Goal: Task Accomplishment & Management: Use online tool/utility

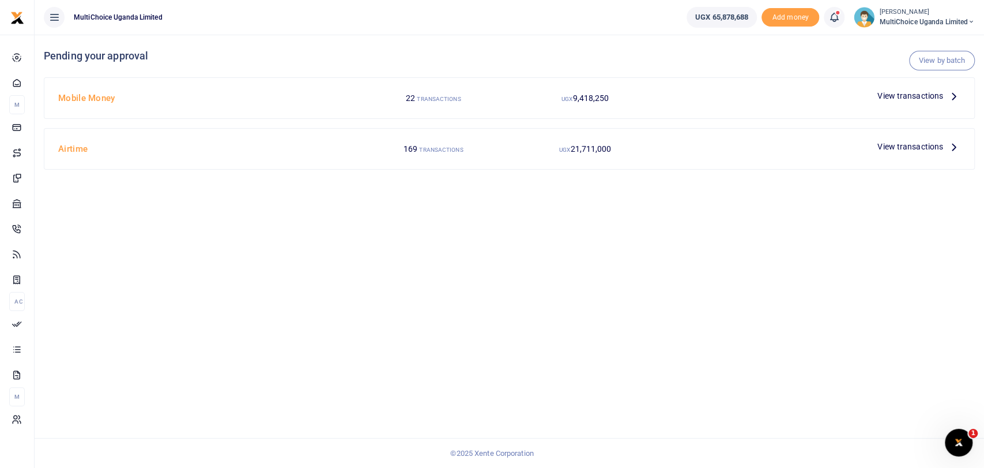
click at [892, 92] on span "View transactions" at bounding box center [910, 95] width 66 height 13
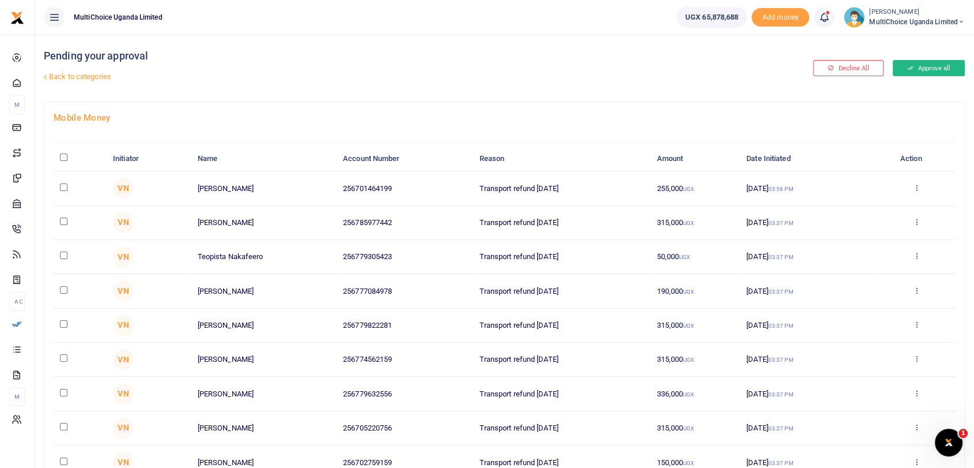
click at [914, 66] on button "Approve all" at bounding box center [929, 68] width 72 height 16
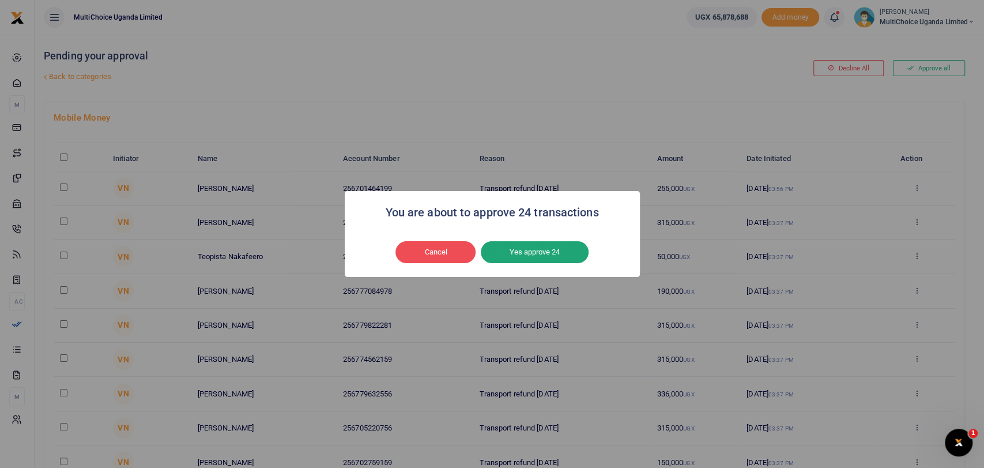
click at [536, 246] on button "Yes approve 24" at bounding box center [535, 252] width 108 height 22
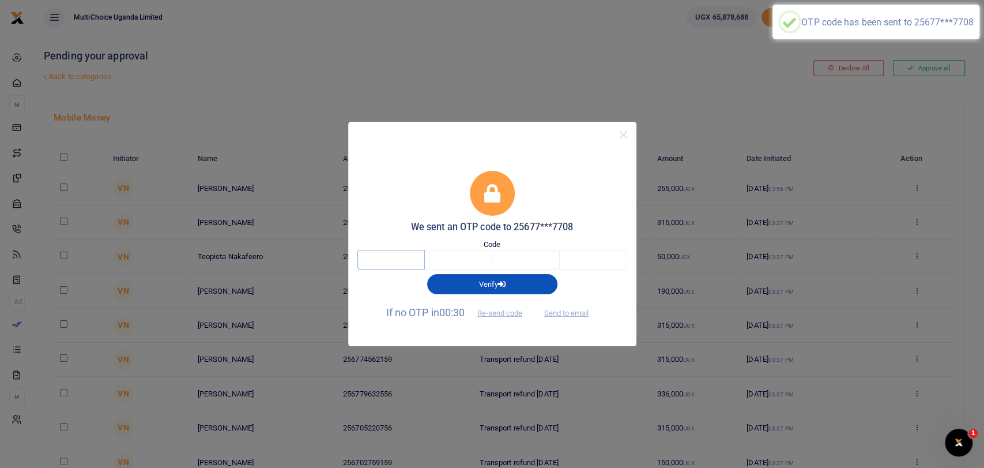
click at [401, 251] on input "text" at bounding box center [390, 260] width 67 height 20
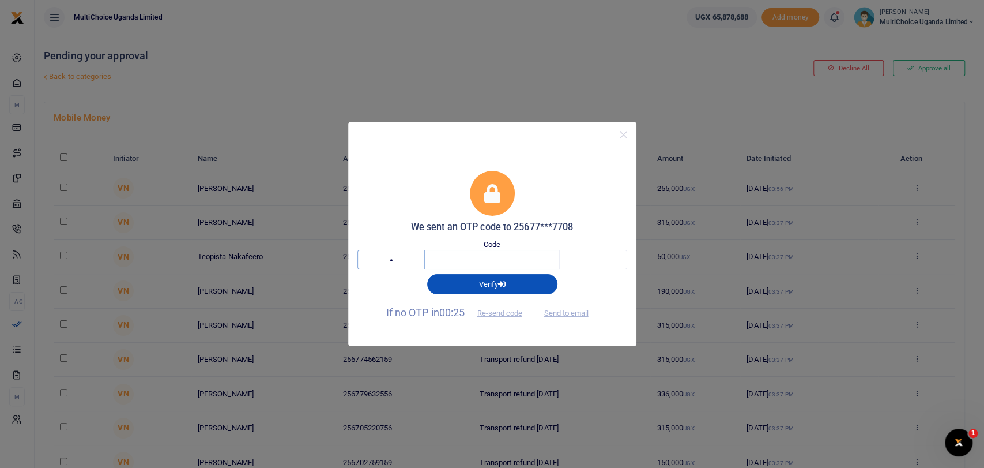
type input "7"
type input "3"
type input "0"
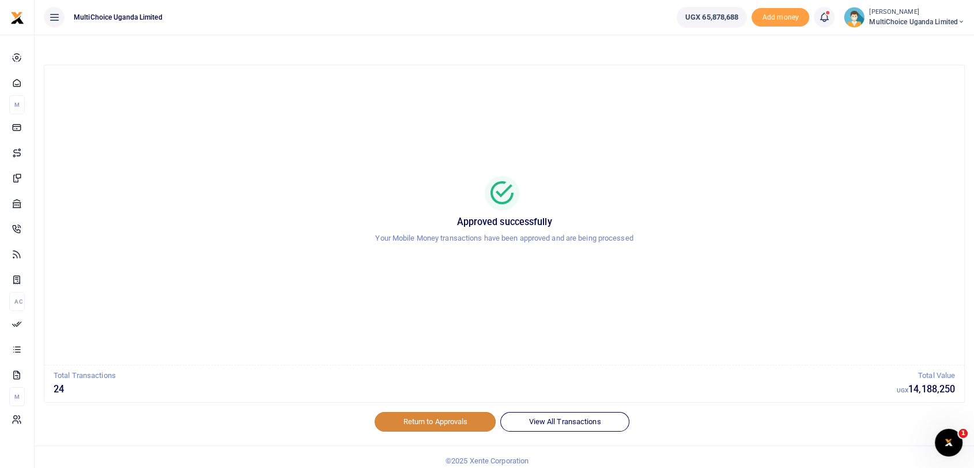
click at [459, 425] on link "Return to Approvals" at bounding box center [435, 422] width 121 height 20
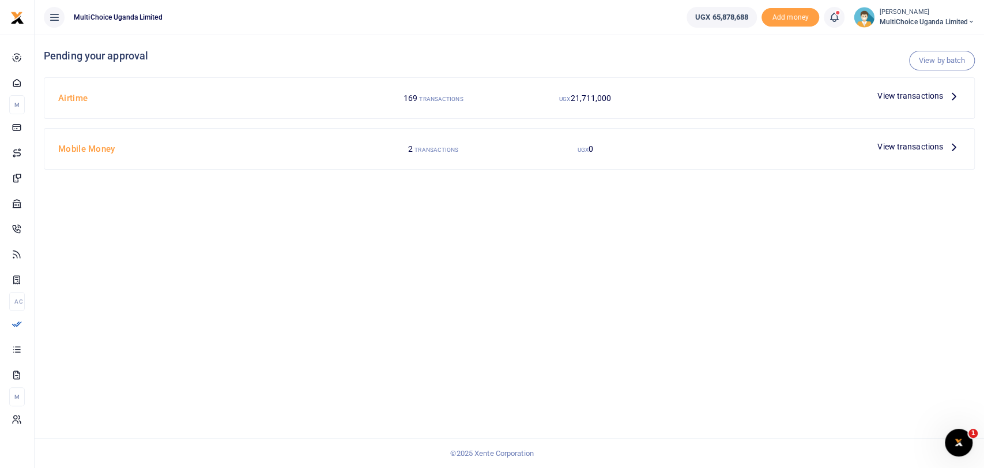
click at [85, 149] on h4 "Mobile Money" at bounding box center [205, 148] width 295 height 13
click at [910, 93] on span "View transactions" at bounding box center [910, 95] width 66 height 13
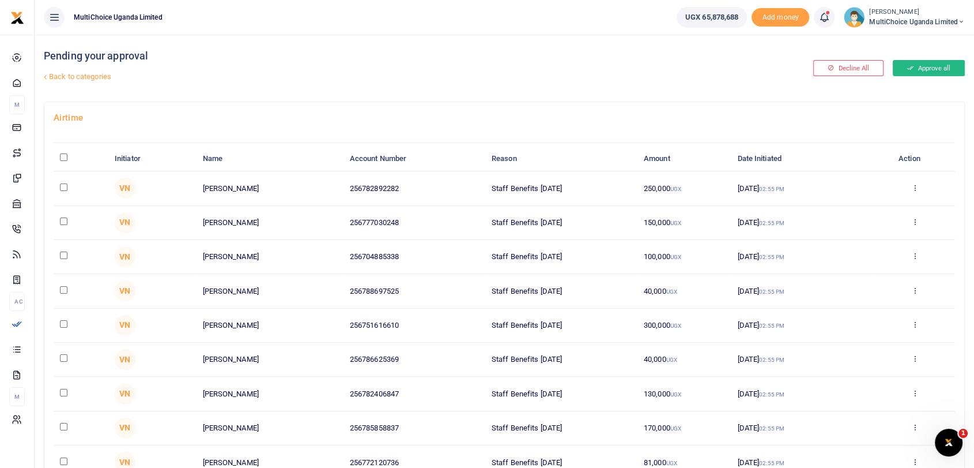
click at [941, 69] on button "Approve all" at bounding box center [929, 68] width 72 height 16
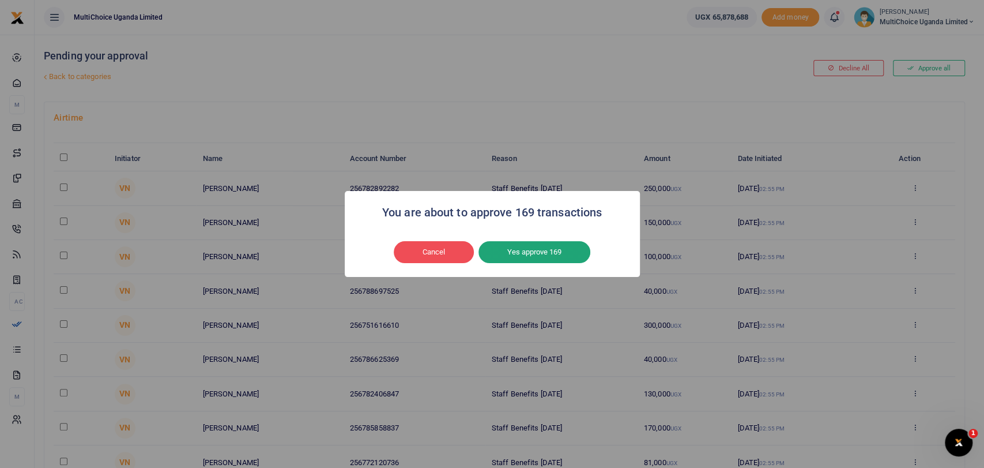
click at [555, 254] on button "Yes approve 169" at bounding box center [534, 252] width 112 height 22
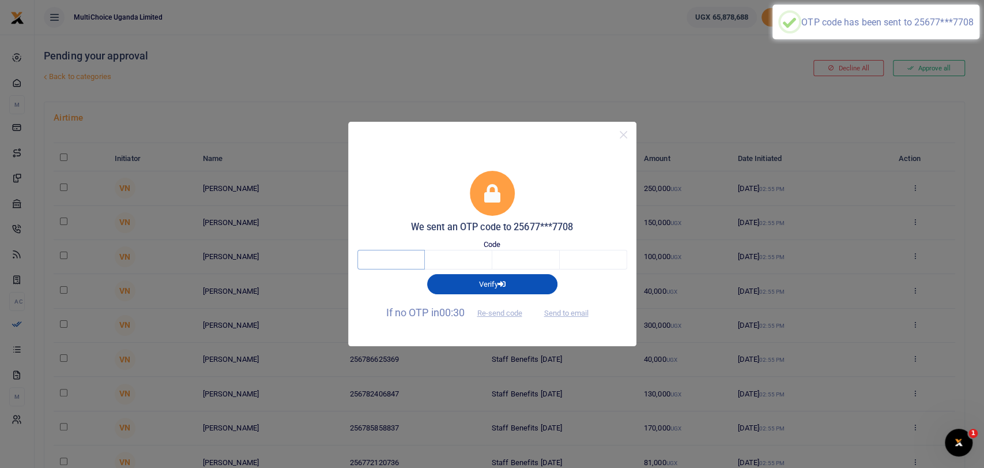
click at [368, 263] on input "text" at bounding box center [390, 260] width 67 height 20
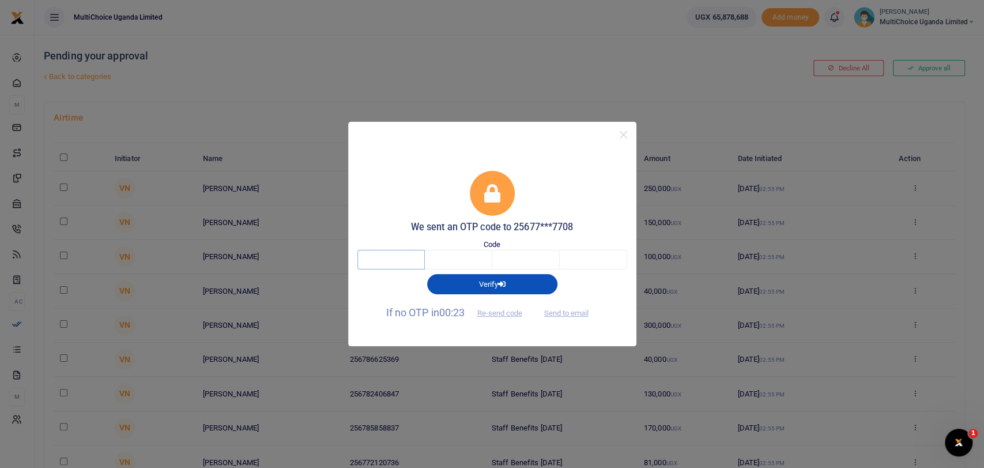
click at [371, 263] on input "text" at bounding box center [390, 260] width 67 height 20
type input "3"
type input "1"
type input "9"
type input "4"
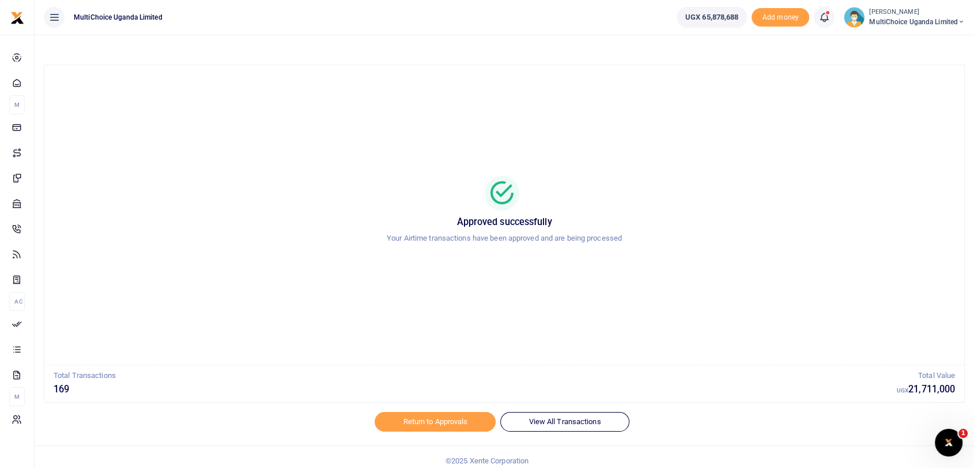
click at [892, 18] on span "MultiChoice Uganda Limited" at bounding box center [917, 22] width 96 height 10
click at [896, 58] on link "My profile" at bounding box center [912, 63] width 101 height 16
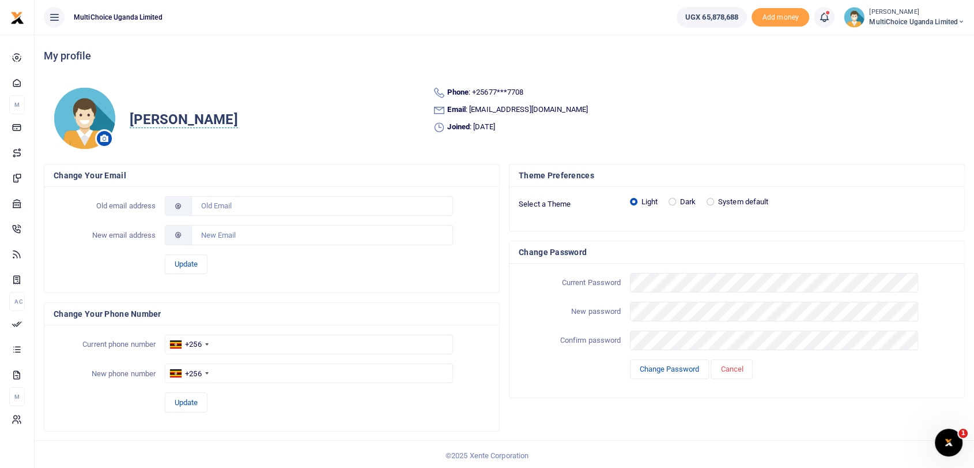
click at [886, 20] on span "MultiChoice Uganda Limited" at bounding box center [917, 22] width 96 height 10
click at [892, 40] on link "Switch accounts" at bounding box center [912, 42] width 101 height 16
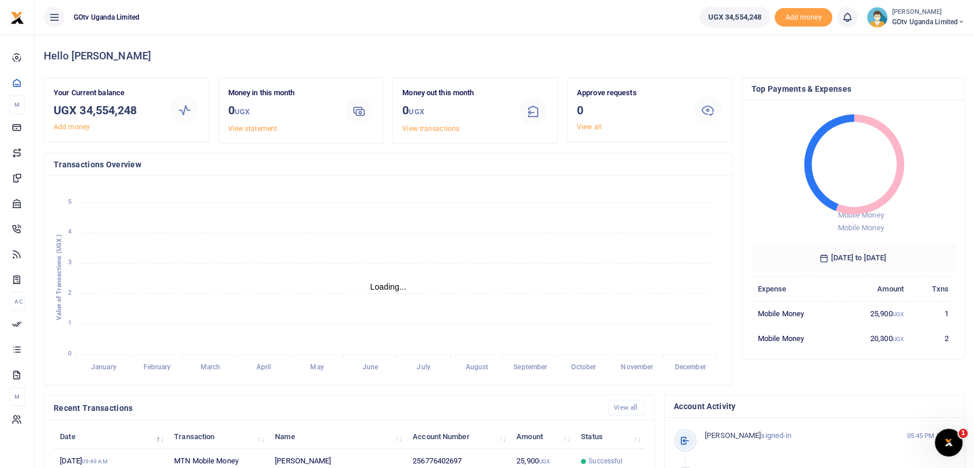
scroll to position [10, 10]
